Goal: Task Accomplishment & Management: Manage account settings

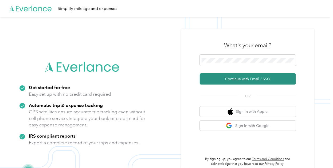
click at [229, 83] on button "Continue with Email / SSO" at bounding box center [248, 78] width 96 height 11
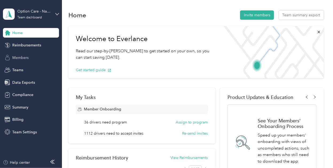
click at [27, 56] on span "Members" at bounding box center [20, 58] width 16 height 6
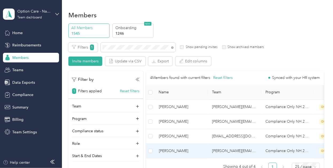
click at [195, 152] on span "[PERSON_NAME]" at bounding box center [181, 151] width 45 height 6
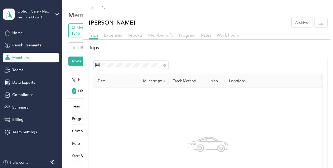
click at [162, 34] on span "Member info" at bounding box center [160, 35] width 25 height 5
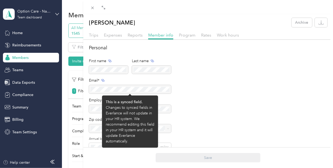
click at [166, 90] on div at bounding box center [130, 89] width 82 height 9
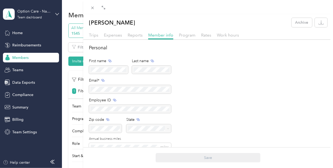
click at [24, 94] on div "[PERSON_NAME] Archive Trips Expenses Reports Member info Program Rates Work hou…" at bounding box center [166, 84] width 333 height 168
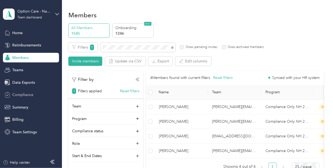
click at [30, 95] on span "Compliance" at bounding box center [22, 95] width 21 height 6
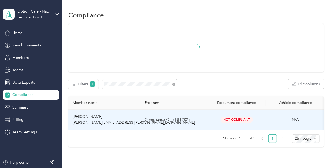
click at [207, 118] on td "Compliance Only NH 2025" at bounding box center [173, 120] width 67 height 21
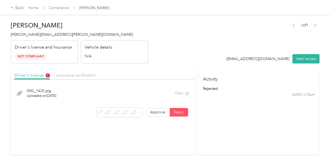
click at [179, 94] on div "View" at bounding box center [182, 94] width 14 height 6
click at [35, 9] on link "Home" at bounding box center [33, 8] width 10 height 5
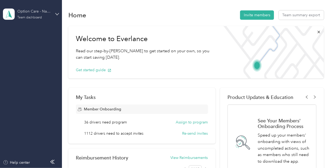
click at [33, 9] on div "Option Care - Naven Health" at bounding box center [33, 12] width 33 height 6
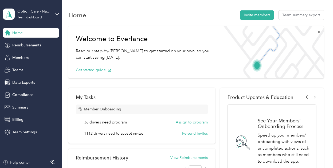
click at [36, 71] on div "You’re signed in as [EMAIL_ADDRESS][DOMAIN_NAME] Team dashboard Personal dashbo…" at bounding box center [59, 48] width 112 height 54
click at [39, 12] on div "Option Care - Naven Health" at bounding box center [33, 12] width 33 height 6
click at [37, 68] on div "Log out" at bounding box center [59, 68] width 105 height 9
